Goal: Navigation & Orientation: Go to known website

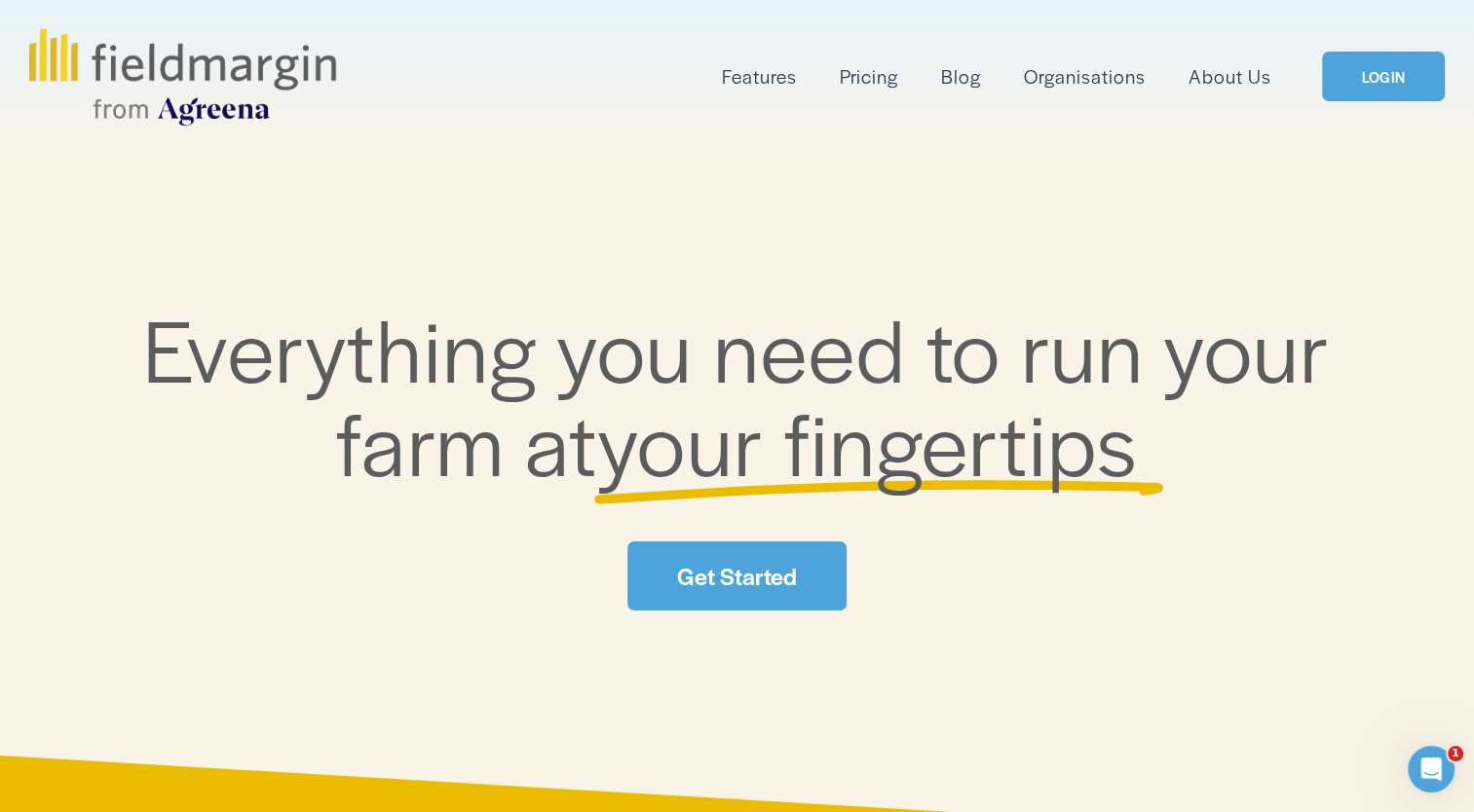
click at [1392, 80] on link "LOGIN" at bounding box center [1383, 76] width 123 height 49
click at [1409, 66] on link "LOGIN" at bounding box center [1383, 76] width 123 height 49
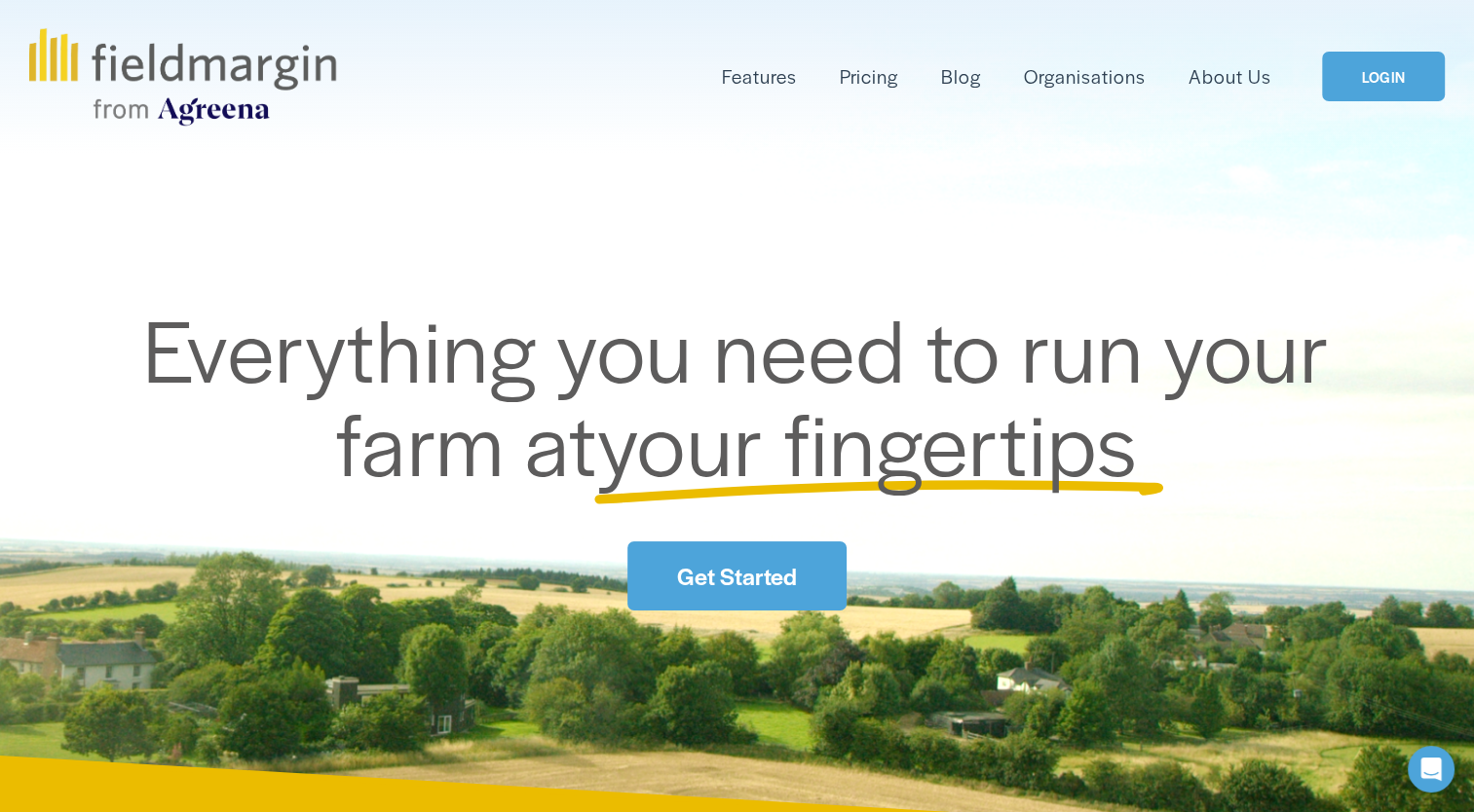
click at [1342, 54] on link "LOGIN" at bounding box center [1383, 76] width 123 height 49
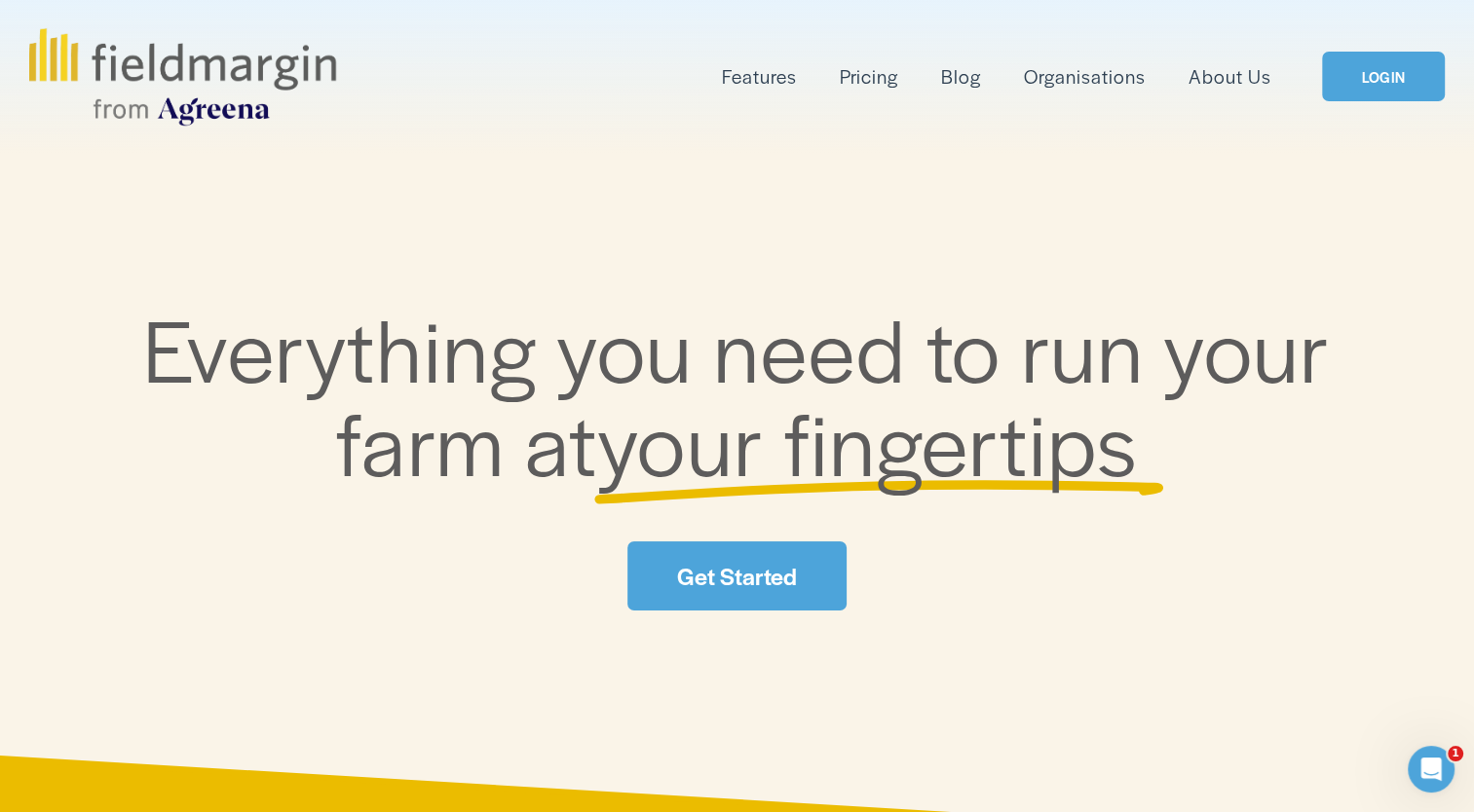
click at [1353, 68] on link "LOGIN" at bounding box center [1383, 76] width 123 height 49
